Goal: Information Seeking & Learning: Check status

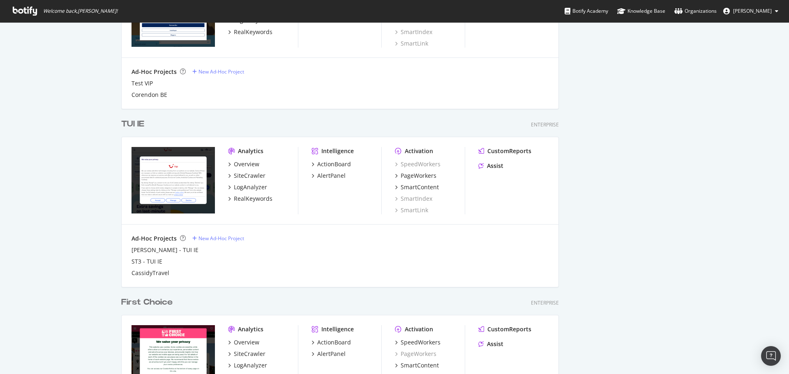
scroll to position [582, 0]
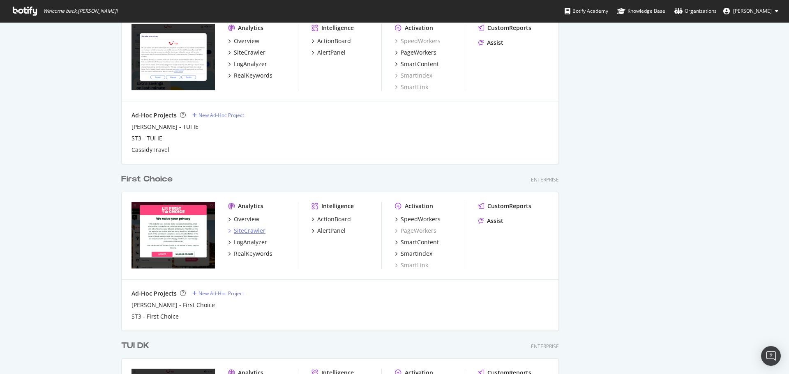
click at [235, 227] on div "SiteCrawler" at bounding box center [250, 231] width 32 height 8
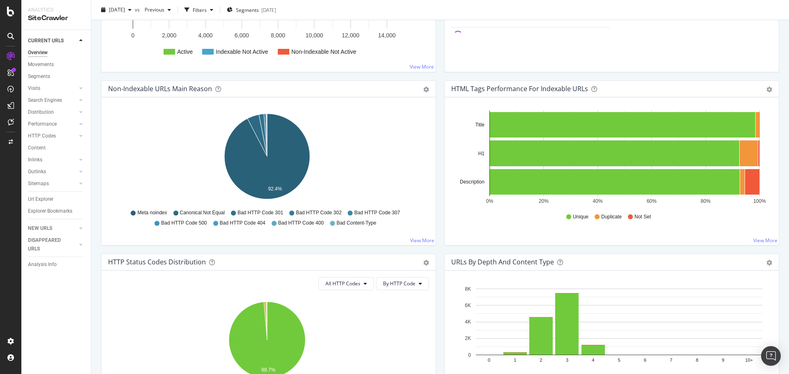
scroll to position [205, 0]
